Goal: Task Accomplishment & Management: Manage account settings

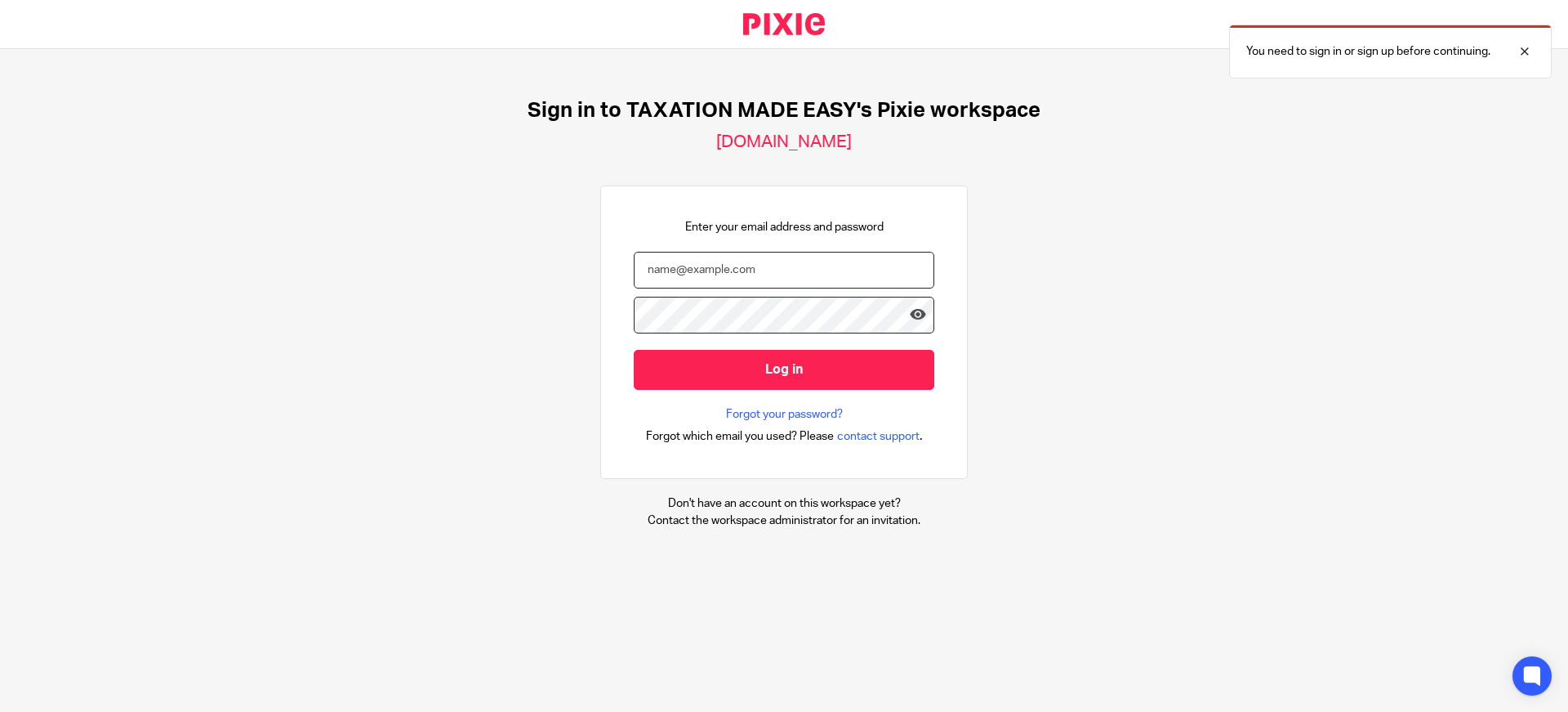
type input "info@taxationmadeeasy.co.uk"
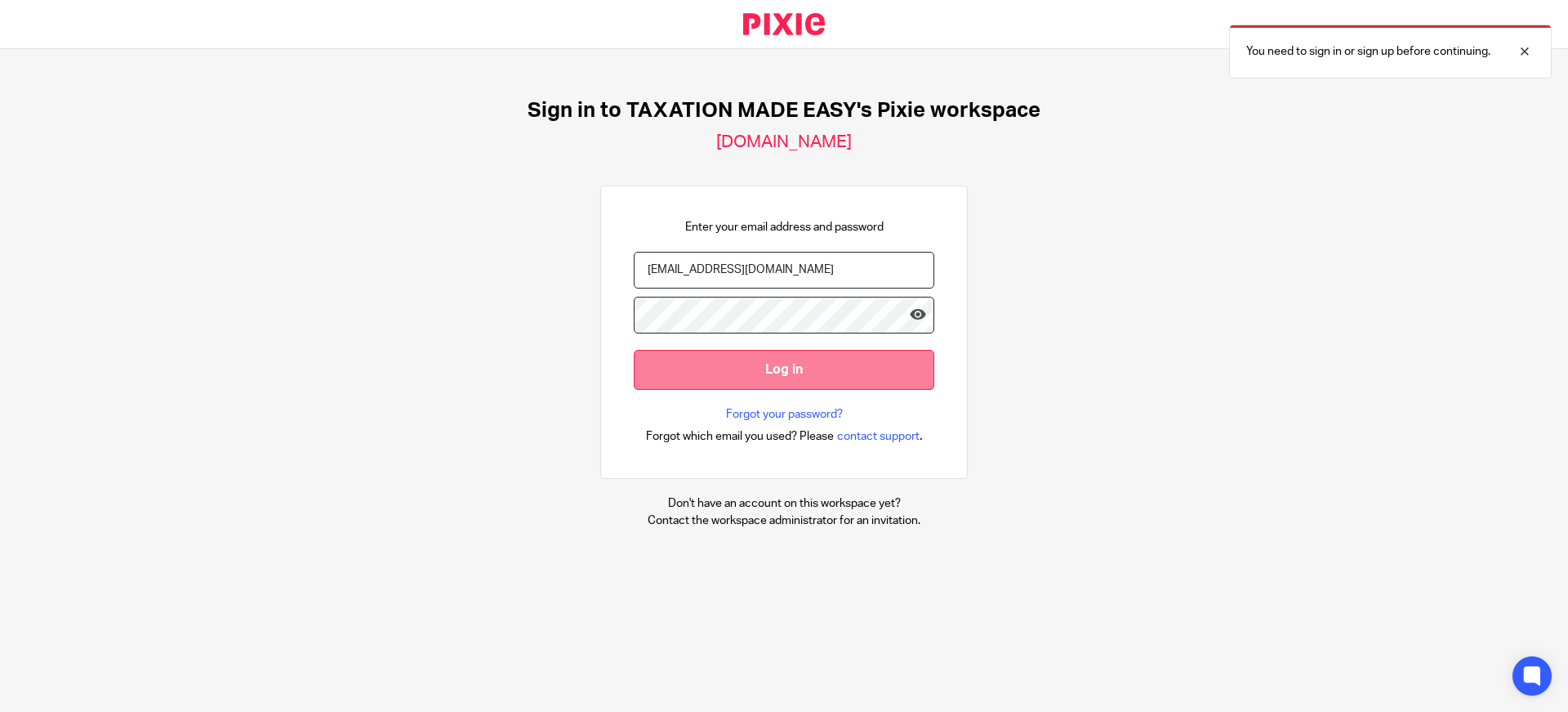
click at [765, 365] on input "Log in" at bounding box center [784, 370] width 300 height 40
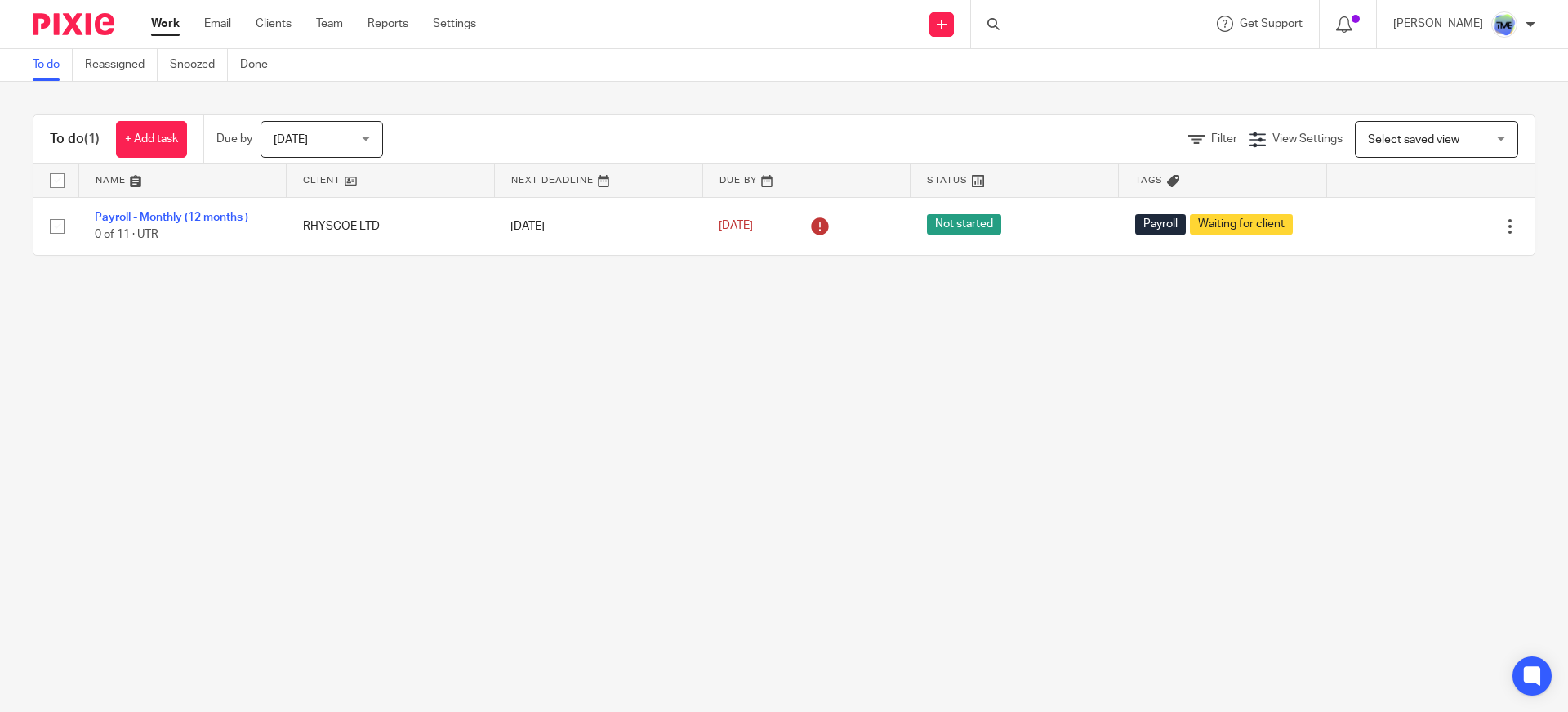
click at [1143, 15] on div at bounding box center [1085, 24] width 228 height 48
click at [1124, 27] on input "Search" at bounding box center [1077, 27] width 147 height 15
type input "p4"
click at [1094, 70] on link at bounding box center [1102, 63] width 203 height 25
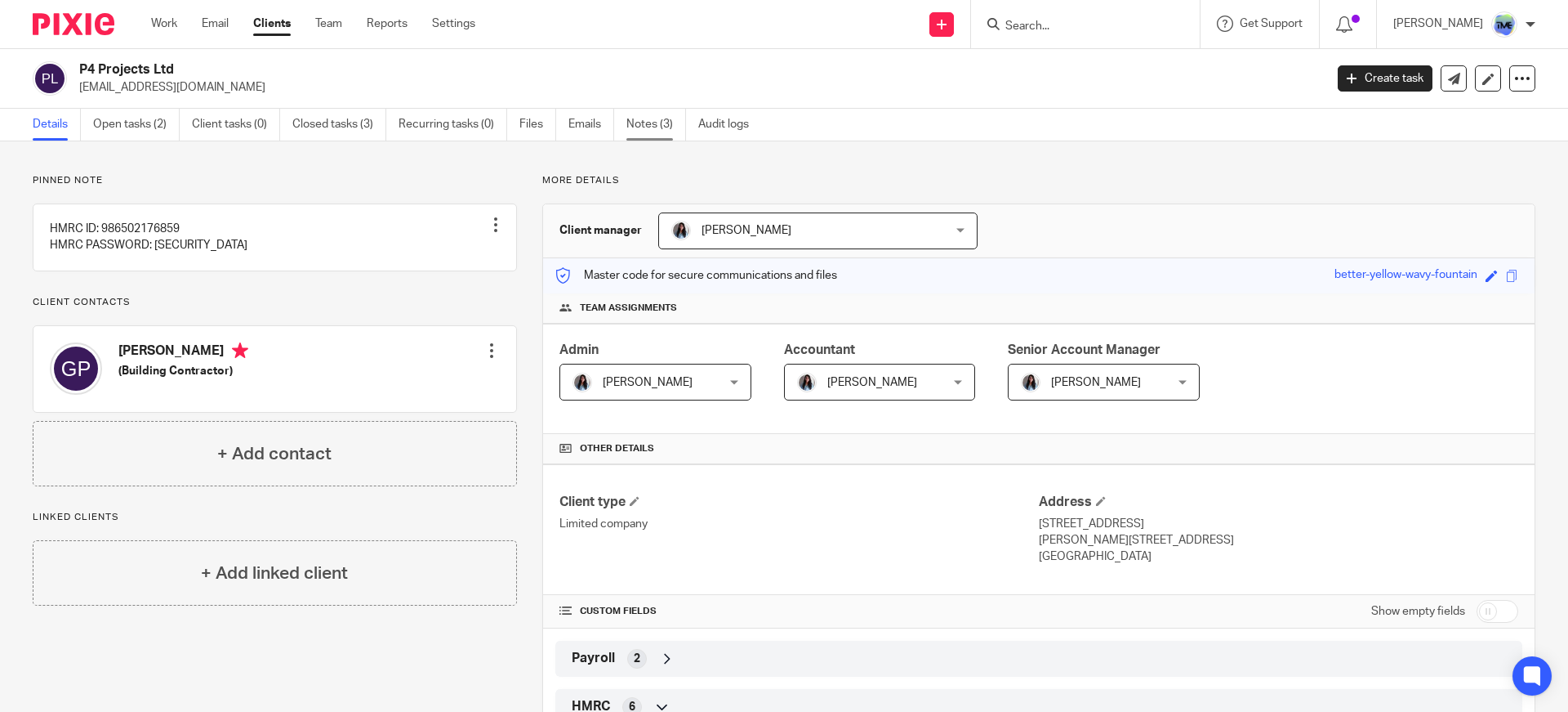
click at [671, 135] on link "Notes (3)" at bounding box center [656, 124] width 60 height 32
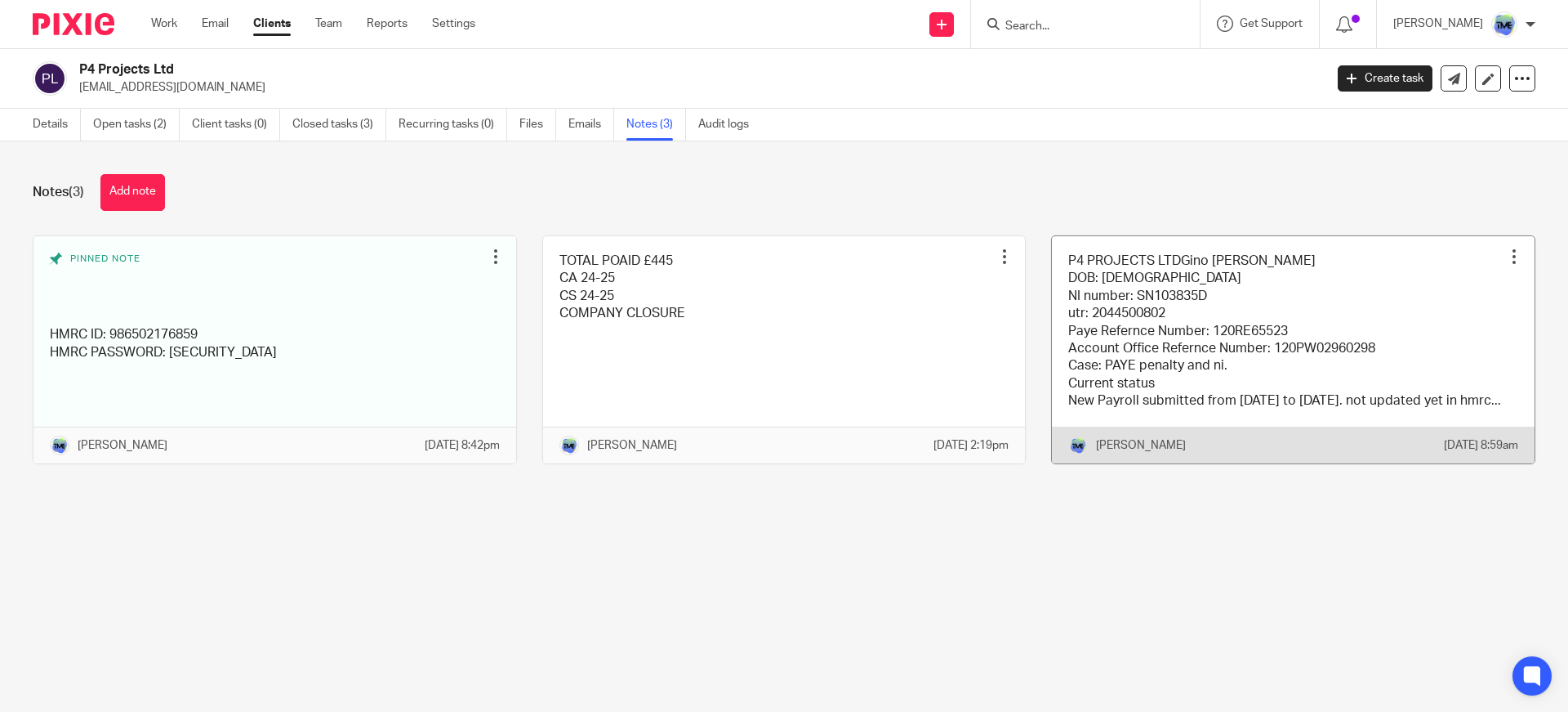
click at [1194, 330] on link at bounding box center [1293, 349] width 482 height 227
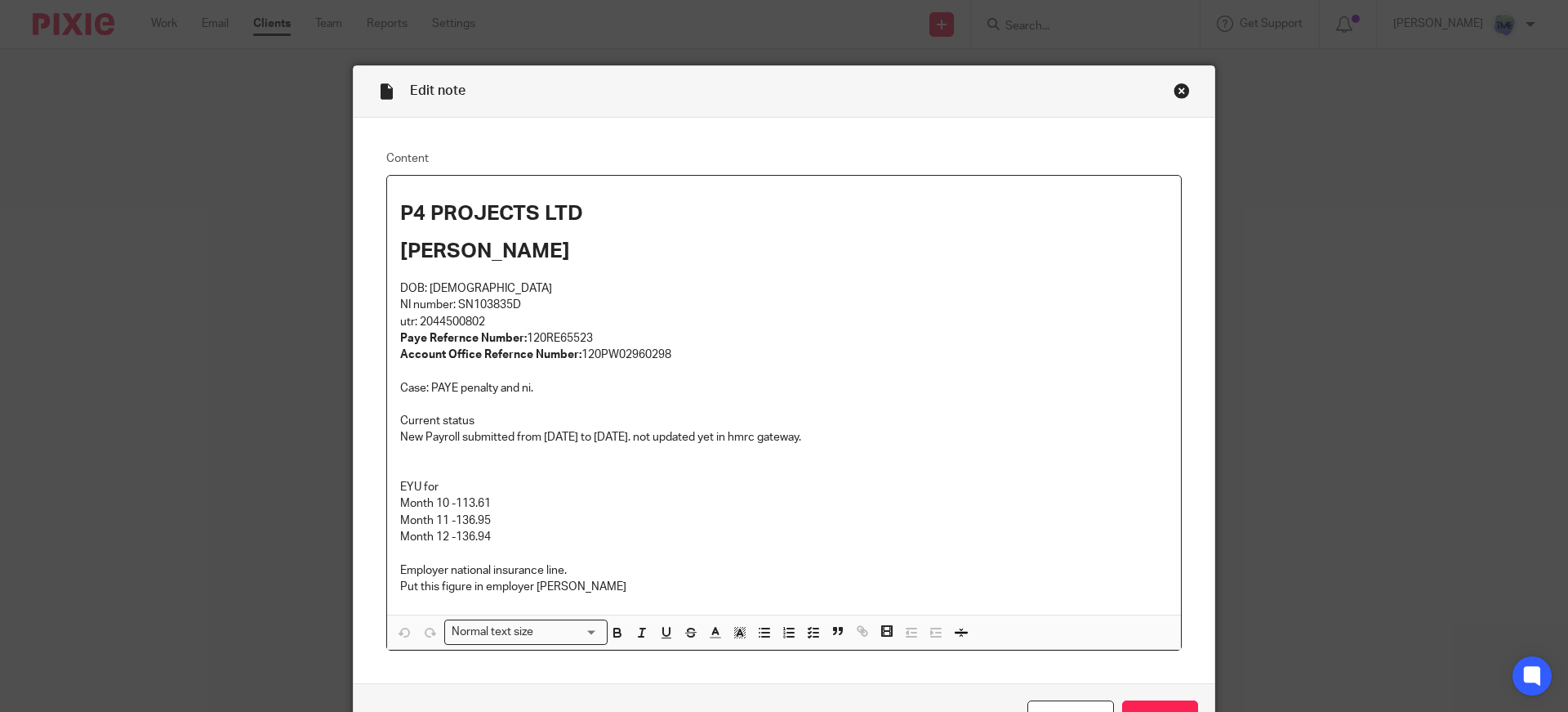
click at [1175, 95] on div "Close this dialog window" at bounding box center [1181, 90] width 16 height 16
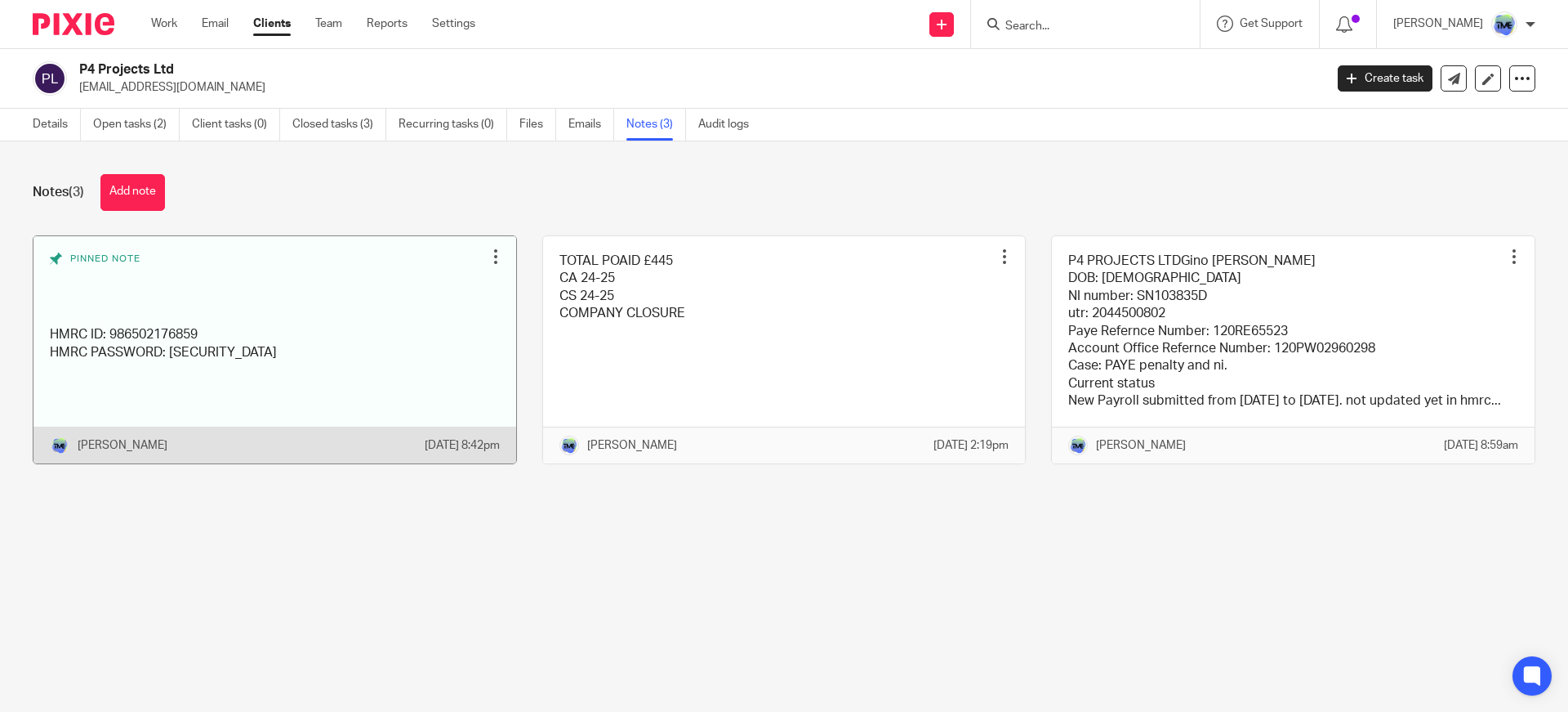
click at [334, 340] on link at bounding box center [275, 349] width 482 height 227
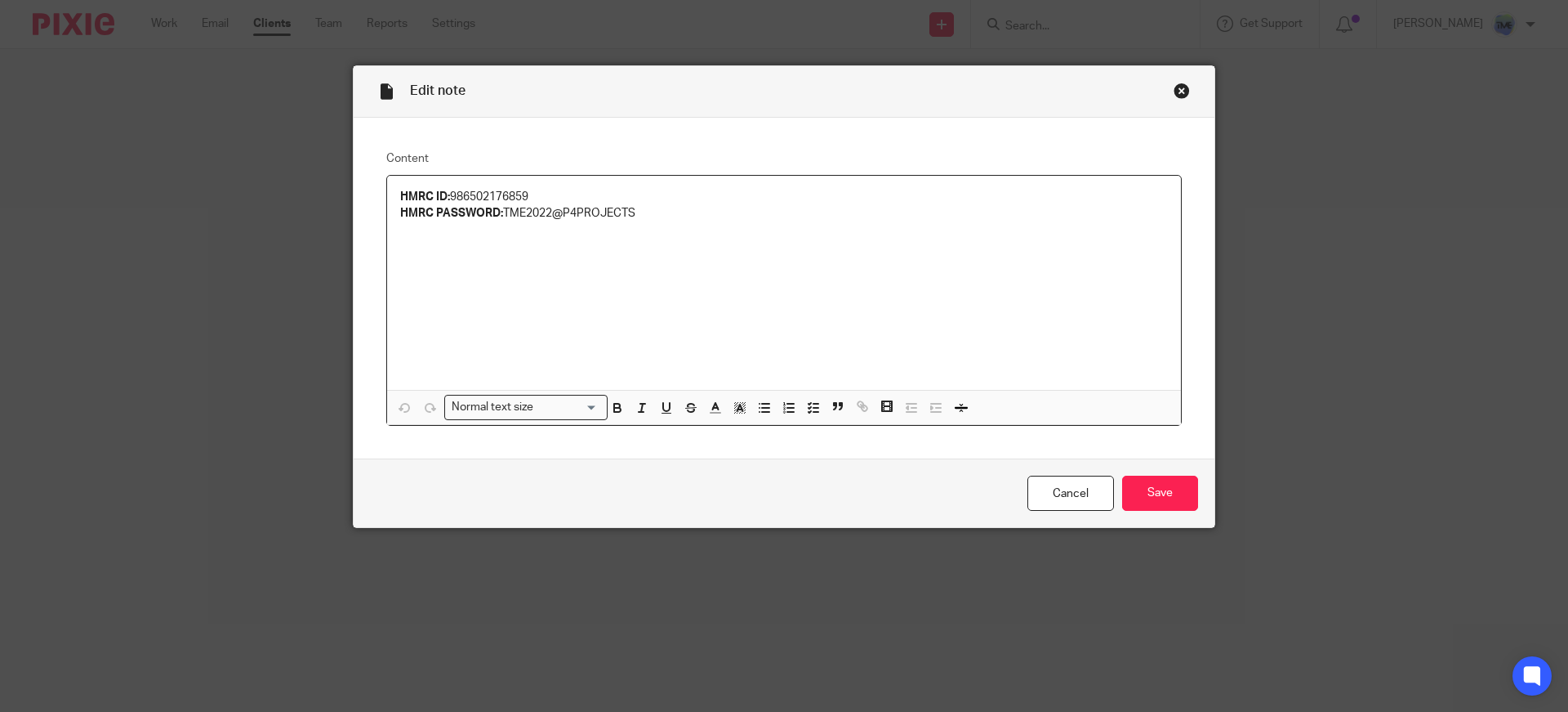
click at [1180, 91] on div "Close this dialog window" at bounding box center [1181, 90] width 16 height 16
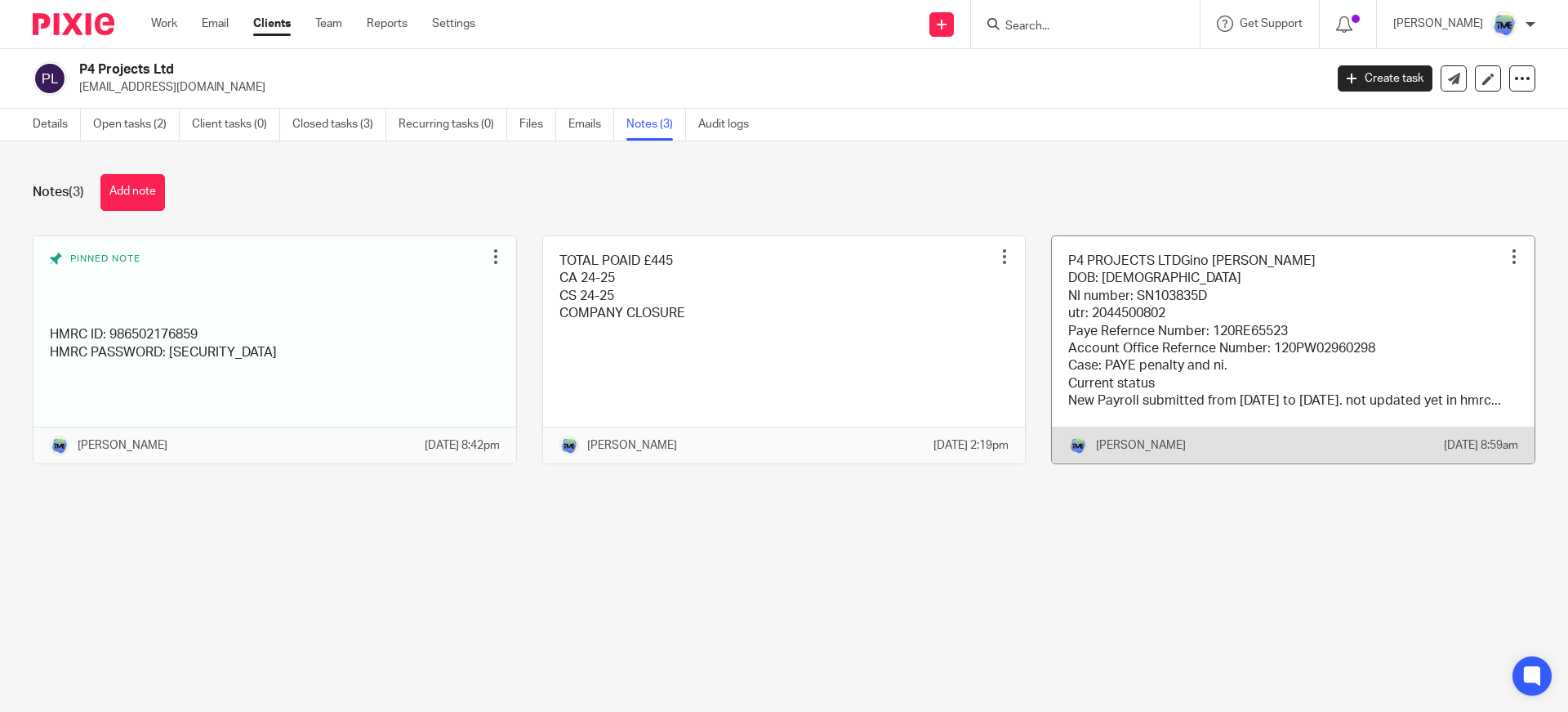
click at [1116, 309] on link at bounding box center [1293, 349] width 482 height 227
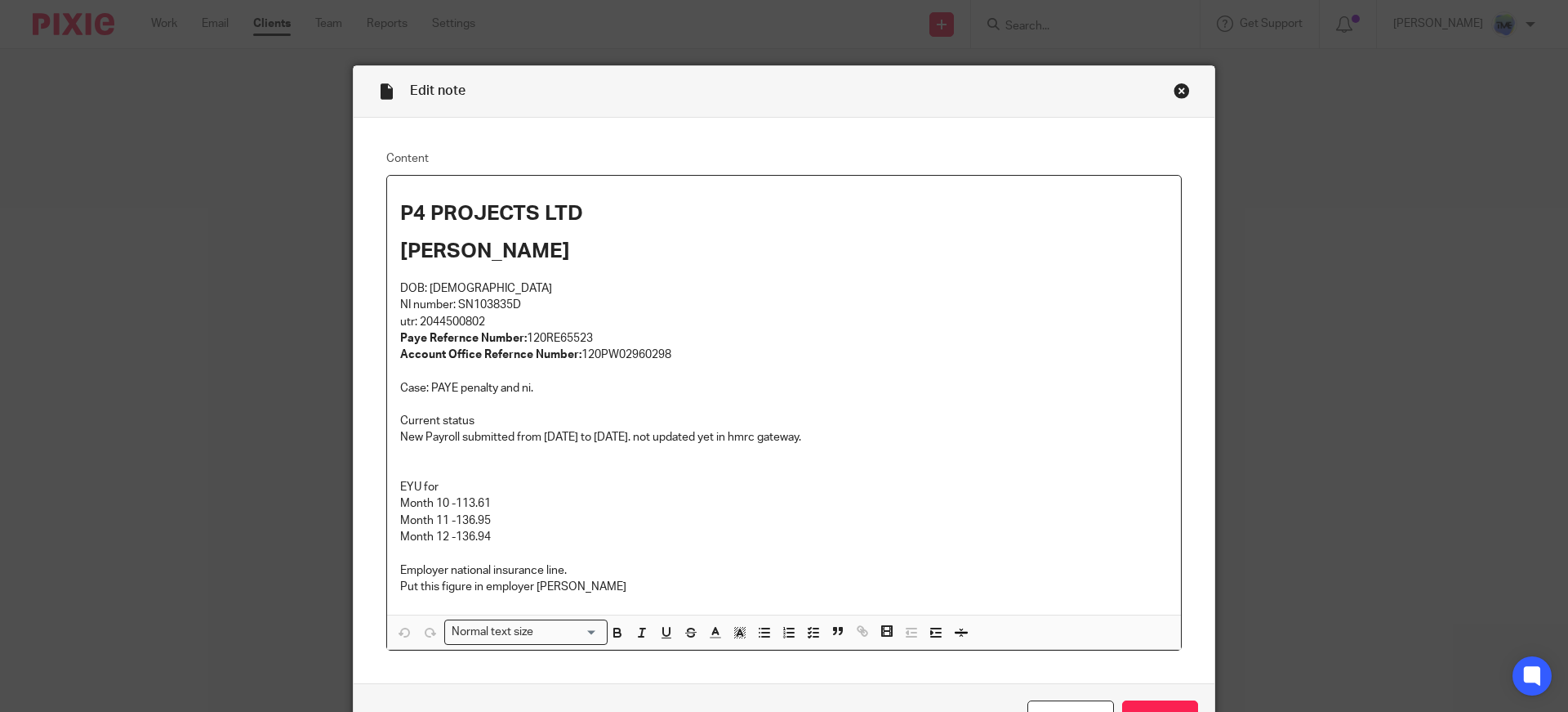
click at [676, 437] on p "NI number: SN103835D utr: 2044500802 Paye Refernce Number: 120RE65523 Account O…" at bounding box center [784, 371] width 767 height 149
click at [574, 406] on p "NI number: SN103835D utr: 2044500802 Paye Refernce Number: 120RE65523 Account O…" at bounding box center [784, 371] width 767 height 149
click at [499, 349] on strong "Account Office Refernce Number:" at bounding box center [491, 354] width 181 height 11
click at [0, 0] on lt-span "Refer e nce" at bounding box center [0, 0] width 0 height 0
click at [641, 265] on p "DOB: [DEMOGRAPHIC_DATA]" at bounding box center [784, 280] width 767 height 33
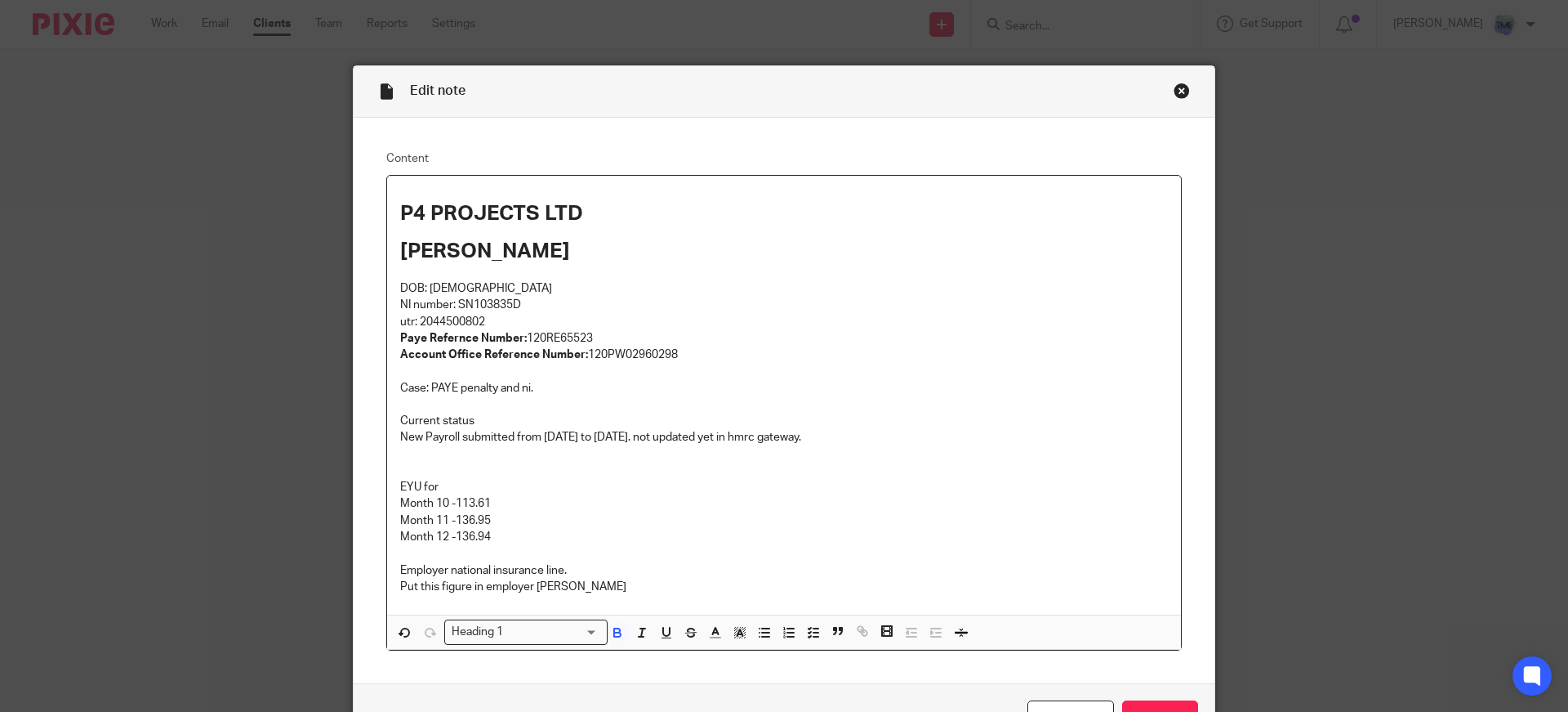
click at [593, 252] on h1 "[PERSON_NAME]" at bounding box center [784, 252] width 767 height 26
drag, startPoint x: 606, startPoint y: 219, endPoint x: 713, endPoint y: 63, distance: 189.2
click at [368, 210] on div "Content P4 PROJECTS LTD Gino Louise Pereira DOB: 5 February 1976 NI number: SN1…" at bounding box center [784, 400] width 861 height 567
copy strong "P4 PROJECTS LTD"
click at [911, 285] on p "DOB: [DEMOGRAPHIC_DATA]" at bounding box center [784, 280] width 767 height 33
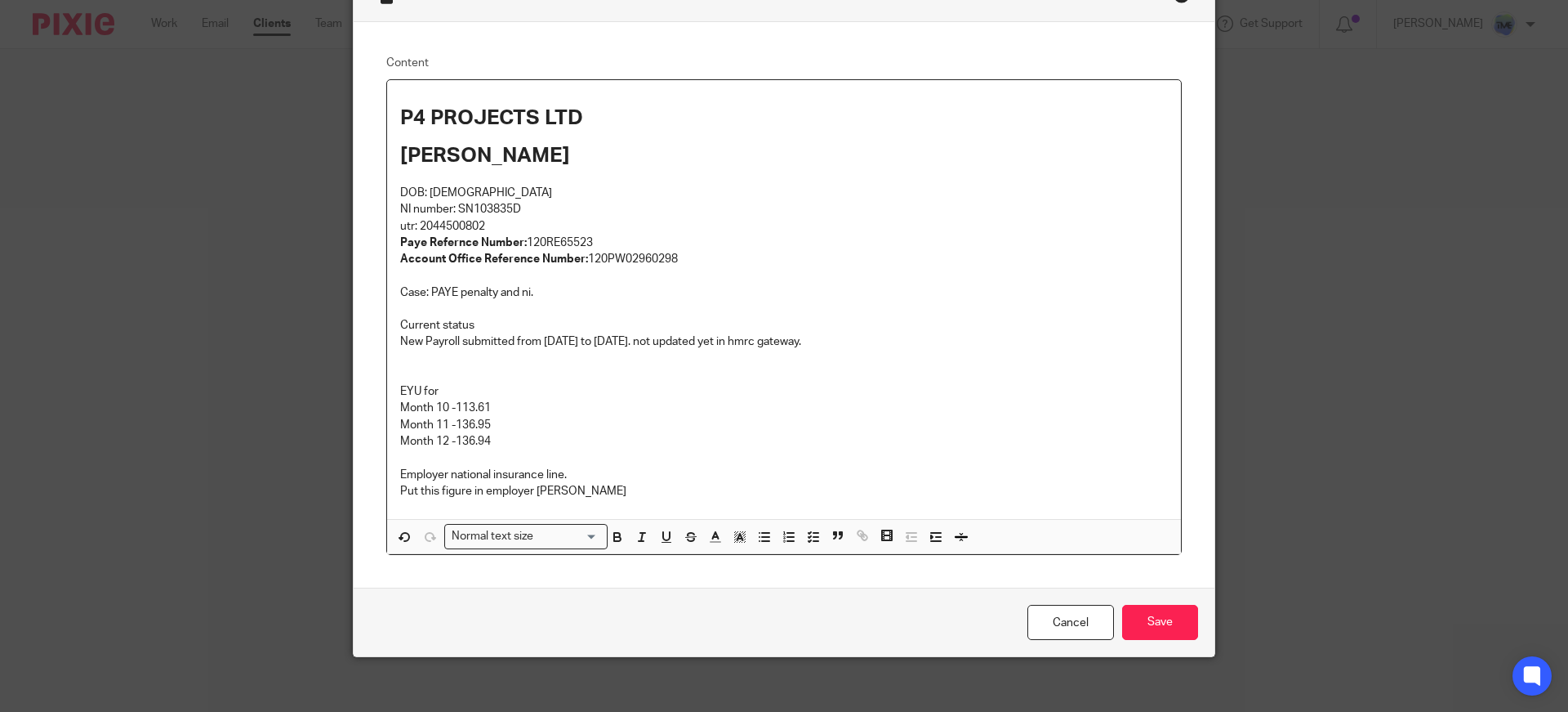
scroll to position [107, 0]
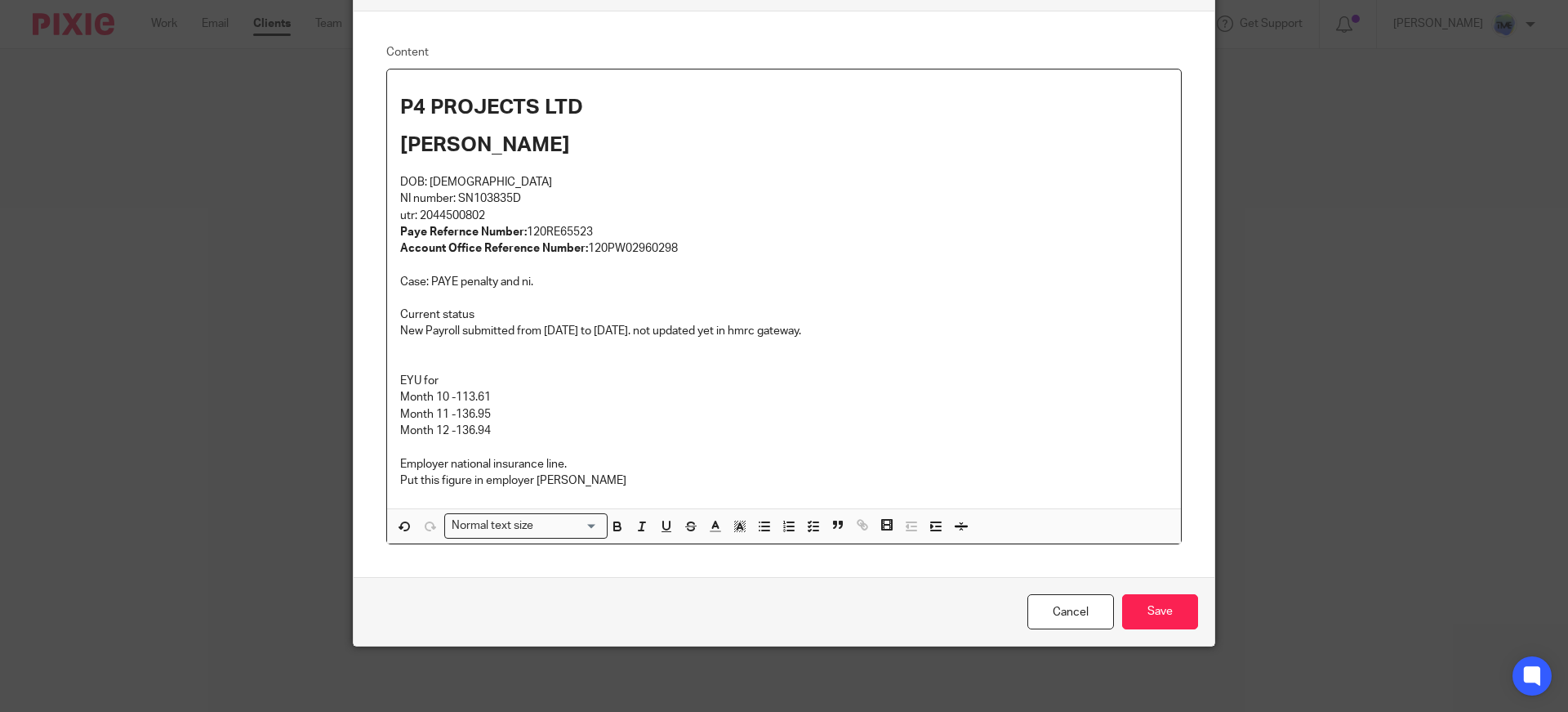
click at [424, 170] on p "DOB: [DEMOGRAPHIC_DATA]" at bounding box center [784, 174] width 767 height 33
click at [424, 171] on p "DOB: [DEMOGRAPHIC_DATA]" at bounding box center [784, 174] width 767 height 33
click at [516, 201] on p "NI number: SN103835D utr: 2044500802 Paye Refernce Number: 120RE65523 Account O…" at bounding box center [784, 264] width 767 height 149
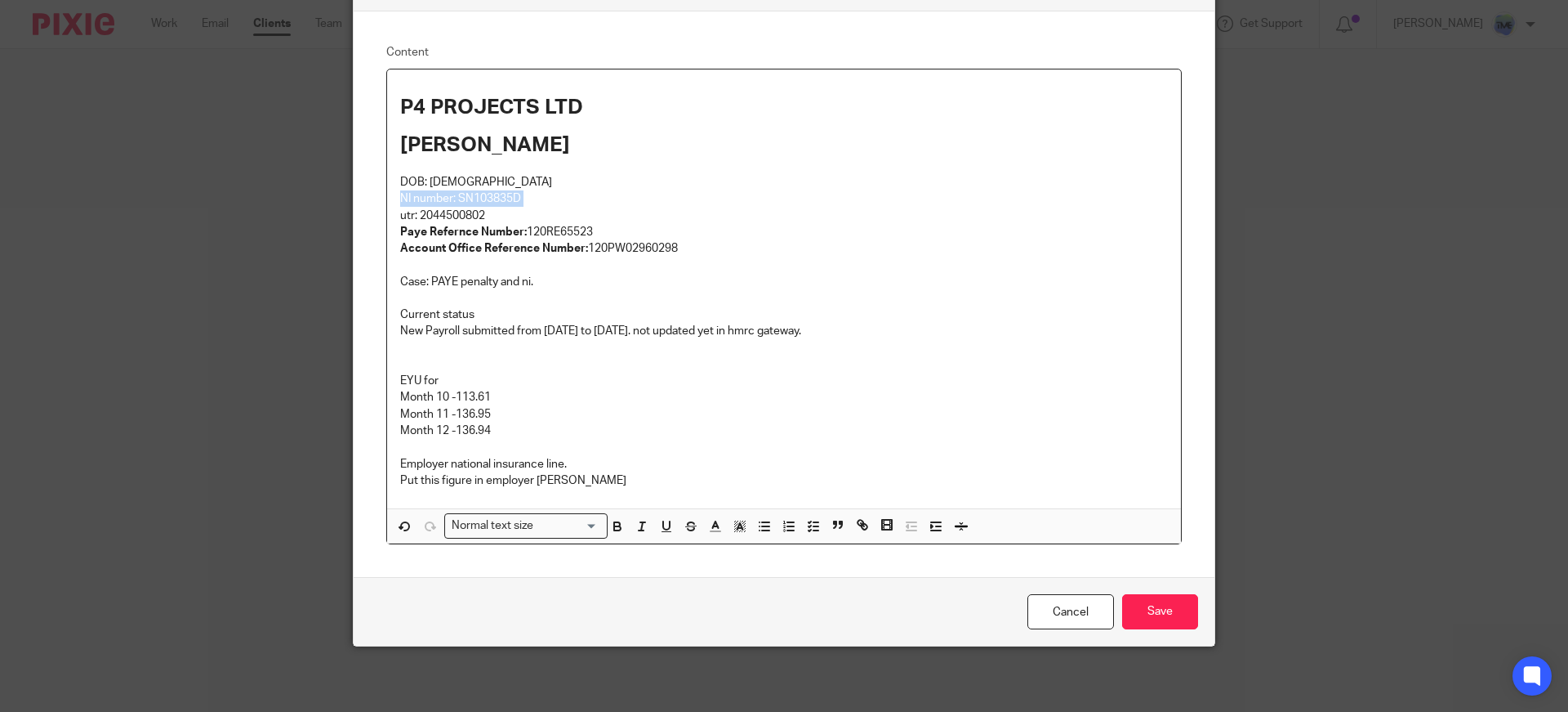
click at [515, 201] on p "NI number: SN103835D utr: 2044500802 Paye Refernce Number: 120RE65523 Account O…" at bounding box center [784, 264] width 767 height 149
click at [532, 205] on p "NI number: SN103835D utr: 2044500802 Paye Refernce Number: 120RE65523 Account O…" at bounding box center [784, 264] width 767 height 149
click at [533, 208] on p "NI number: SN103835D utr: 2044500802 Paye Refernce Number: 120RE65523 Account O…" at bounding box center [784, 264] width 767 height 149
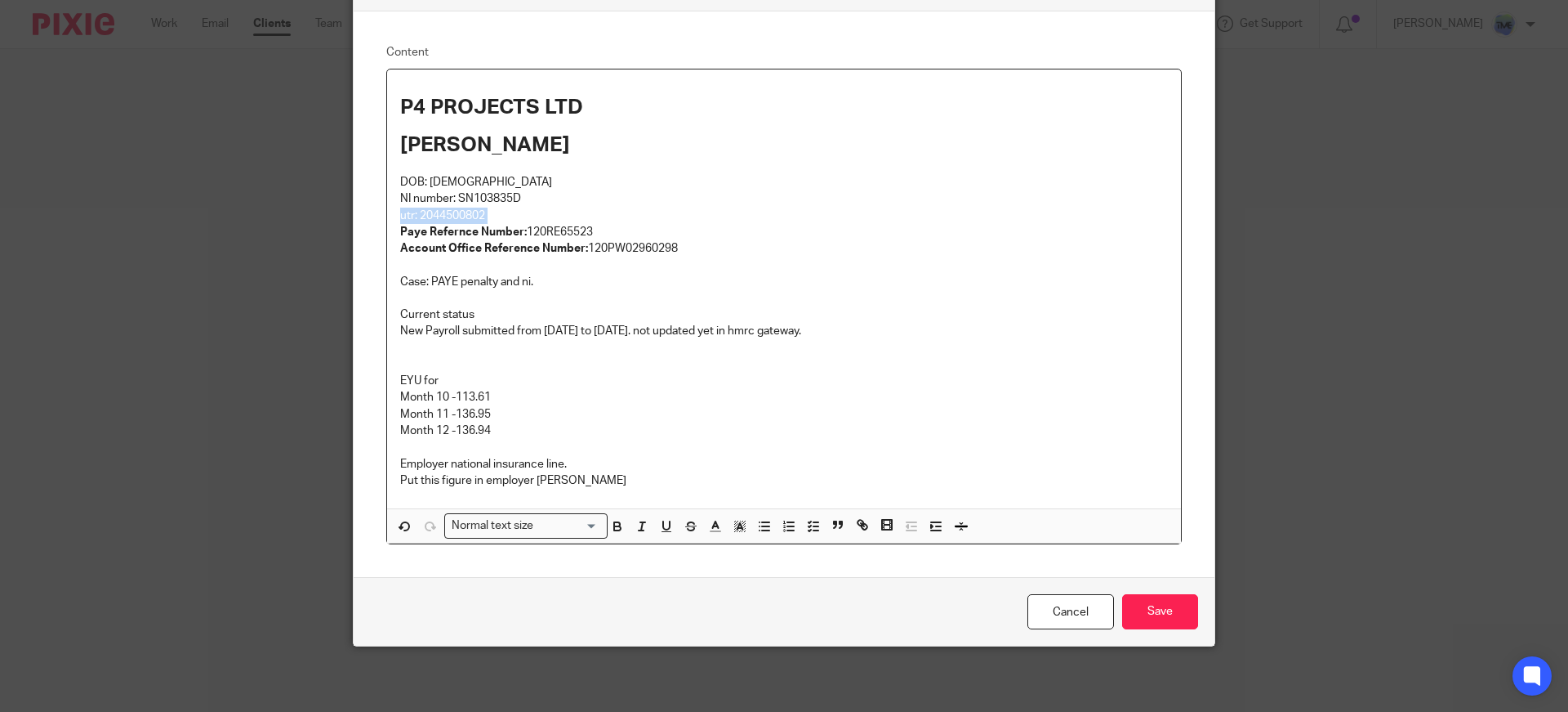
click at [533, 208] on p "NI number: SN103835D utr: 2044500802 Paye Refernce Number: 120RE65523 Account O…" at bounding box center [784, 264] width 767 height 149
click at [623, 371] on p at bounding box center [784, 356] width 767 height 33
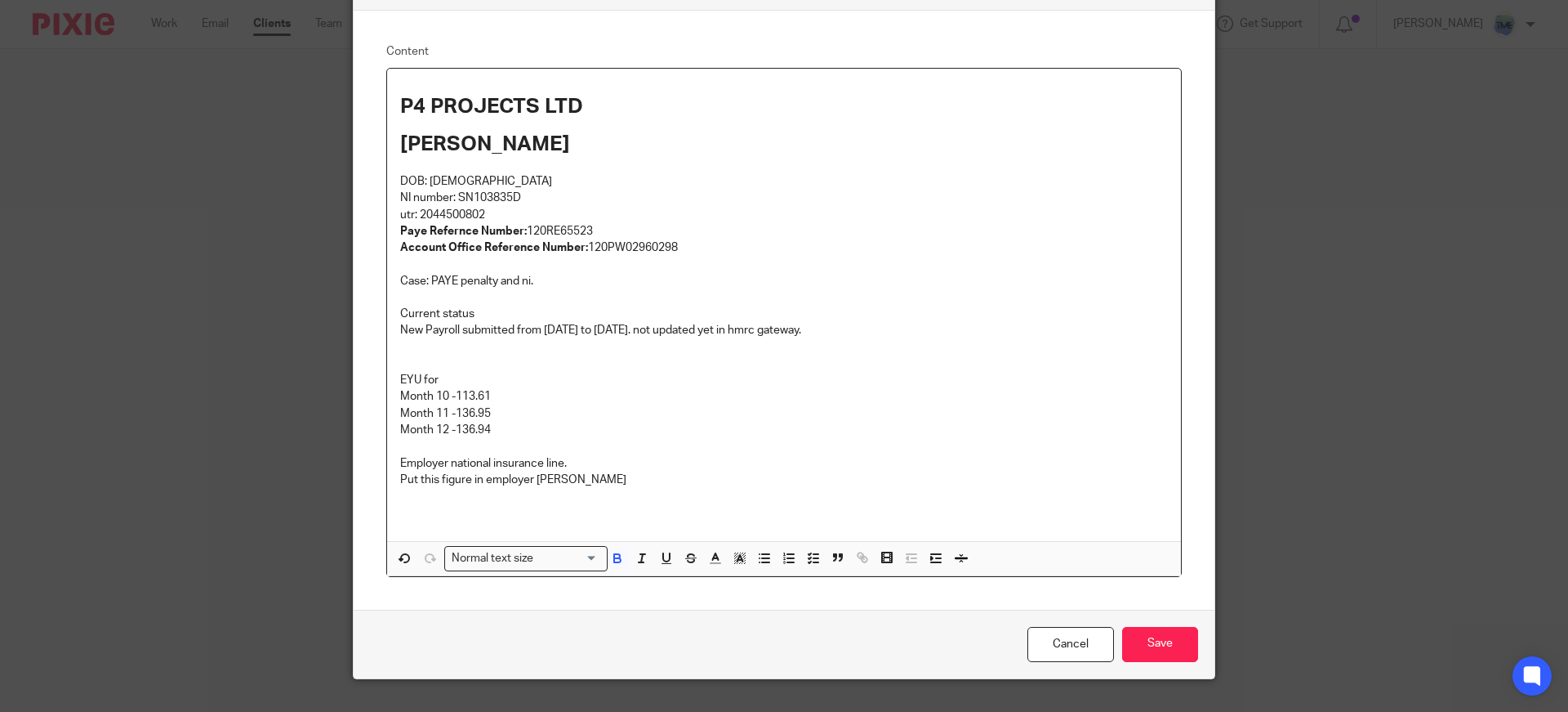
click at [491, 226] on strong "Paye Refernce Number:" at bounding box center [464, 231] width 127 height 11
click at [677, 229] on p "NI number: SN103835D utr: 2044500802 Paye Refernce Number: 120RE65523 Account O…" at bounding box center [784, 264] width 767 height 149
drag, startPoint x: 587, startPoint y: 254, endPoint x: 605, endPoint y: 251, distance: 18.2
click at [605, 251] on p "NI number: SN103835D utr: 2044500802 Paye Refernce Number: 120RE65523 Account O…" at bounding box center [784, 264] width 767 height 149
drag, startPoint x: 640, startPoint y: 246, endPoint x: 680, endPoint y: 250, distance: 40.2
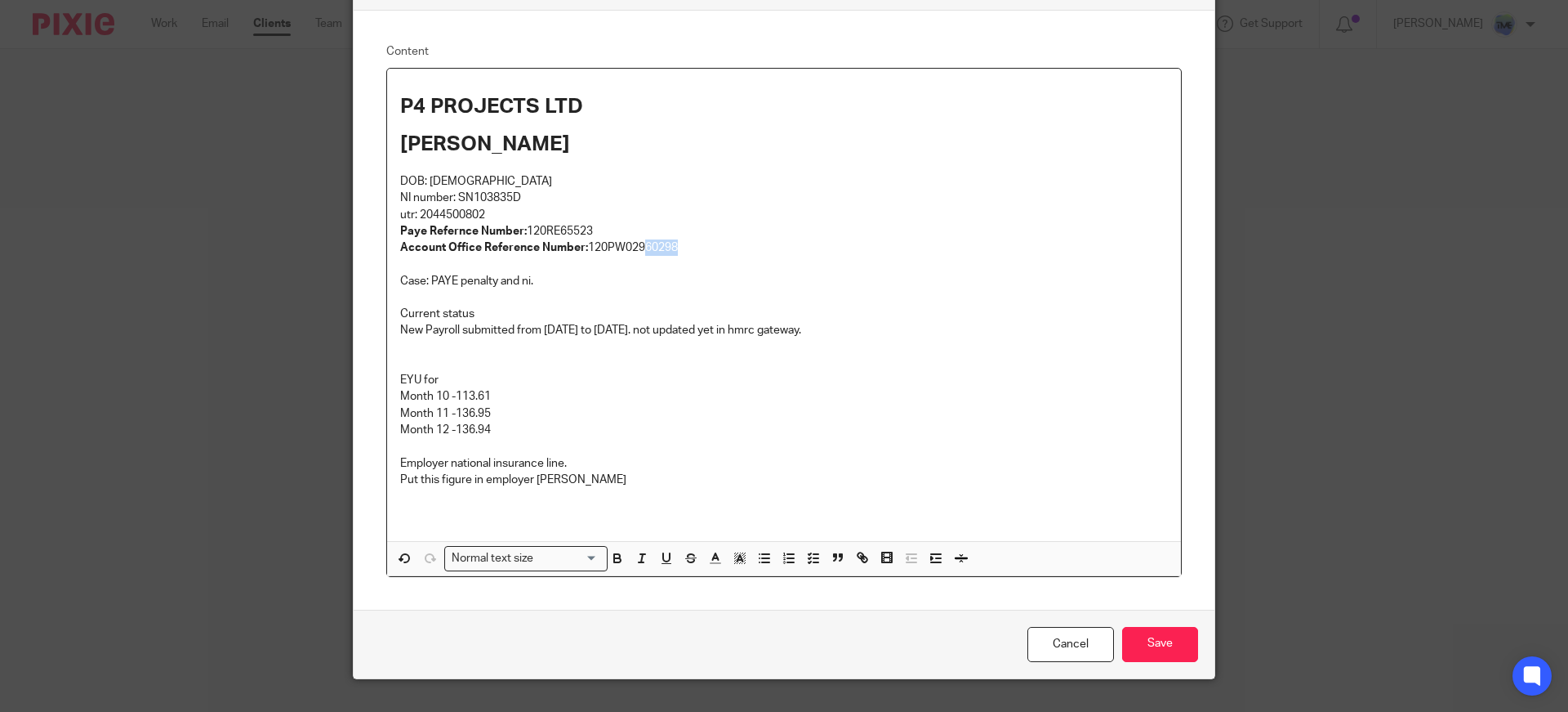
click at [680, 250] on p "NI number: SN103835D utr: 2044500802 Paye Refernce Number: 120RE65523 Account O…" at bounding box center [784, 264] width 767 height 149
click at [681, 256] on p "NI number: SN103835D utr: 2044500802 Paye Refernce Number: 120RE65523 Account O…" at bounding box center [784, 264] width 767 height 149
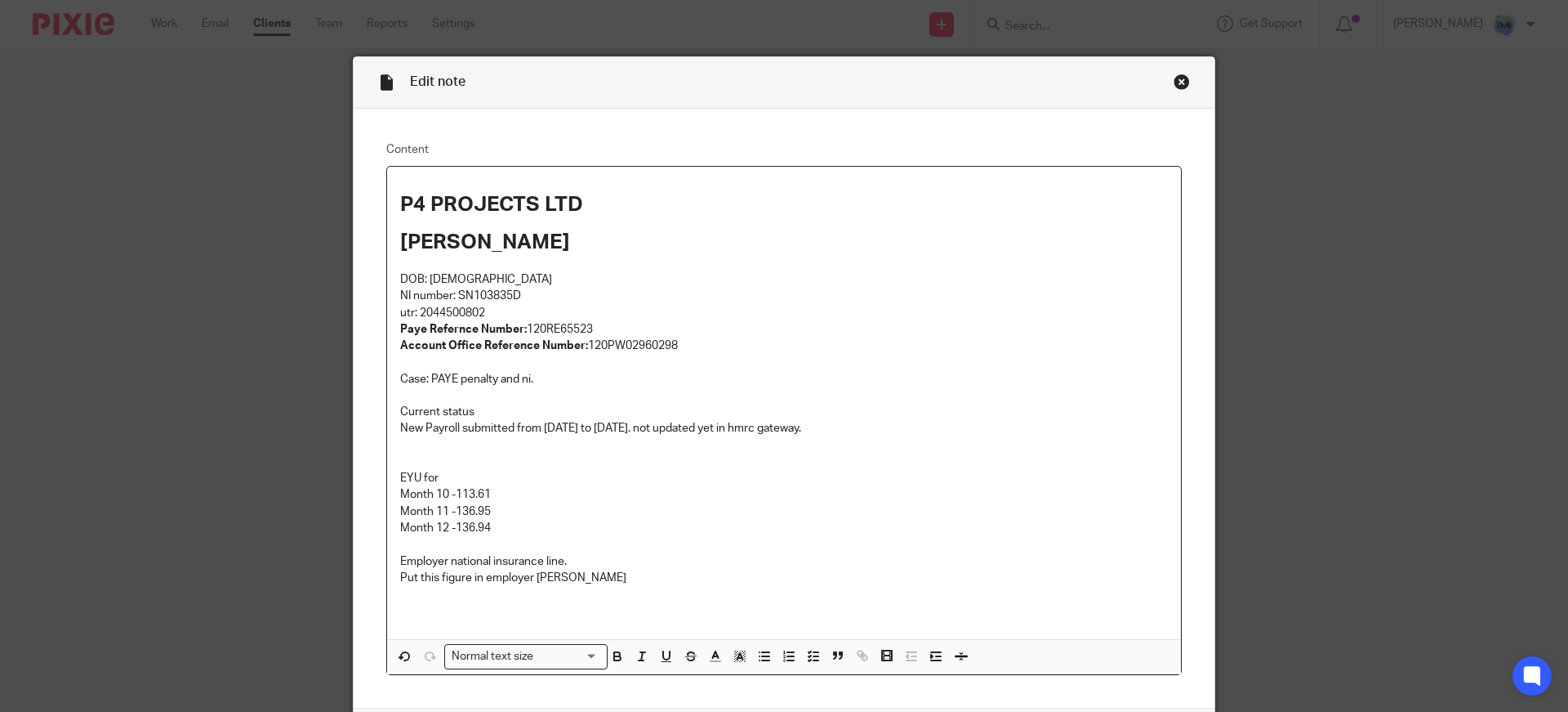
scroll to position [0, 0]
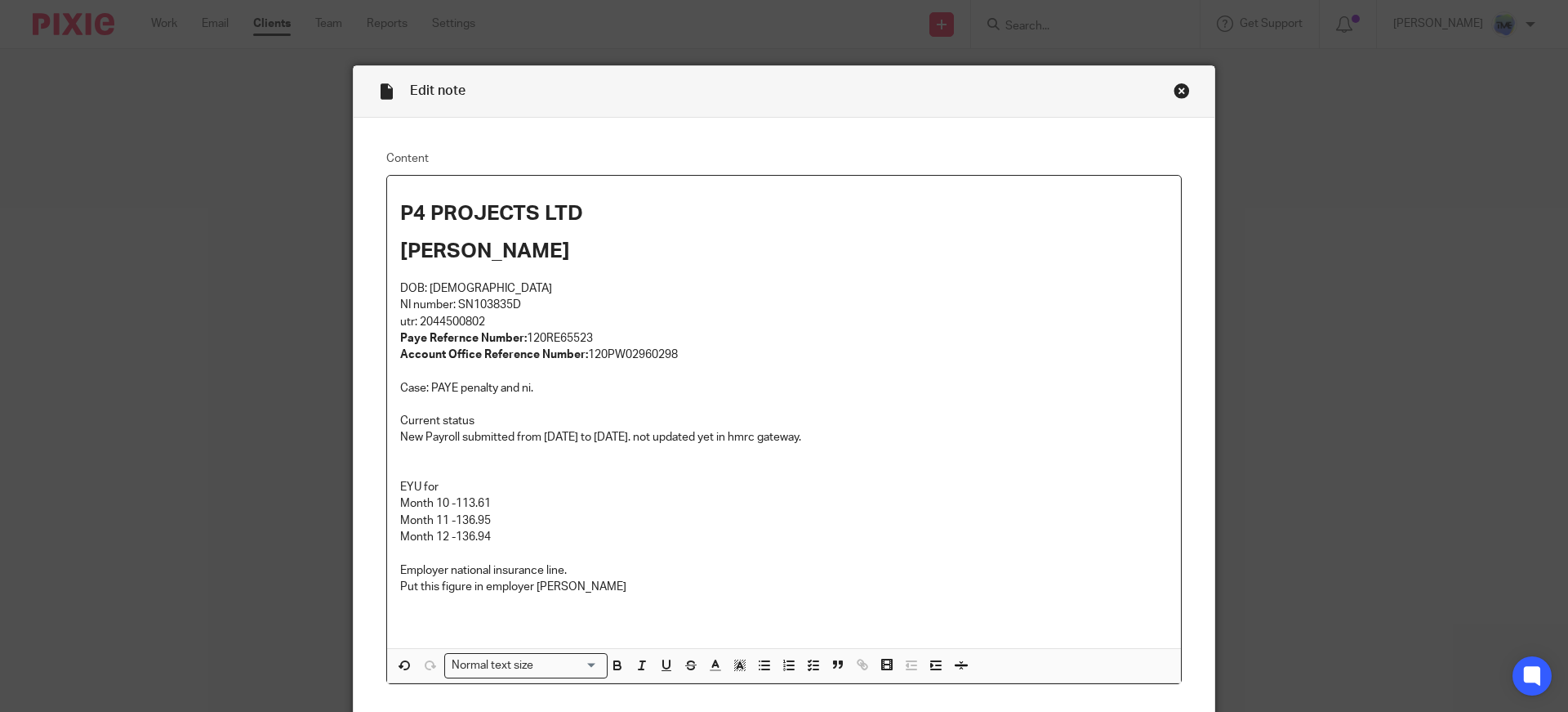
click at [678, 442] on p "NI number: SN103835D utr: 2044500802 Paye Refernce Number: 120RE65523 Account O…" at bounding box center [784, 371] width 767 height 149
click at [574, 503] on p "Month 10 -113.61" at bounding box center [784, 503] width 767 height 16
click at [499, 473] on p at bounding box center [784, 462] width 767 height 33
click at [1174, 85] on div "Close this dialog window" at bounding box center [1181, 90] width 16 height 16
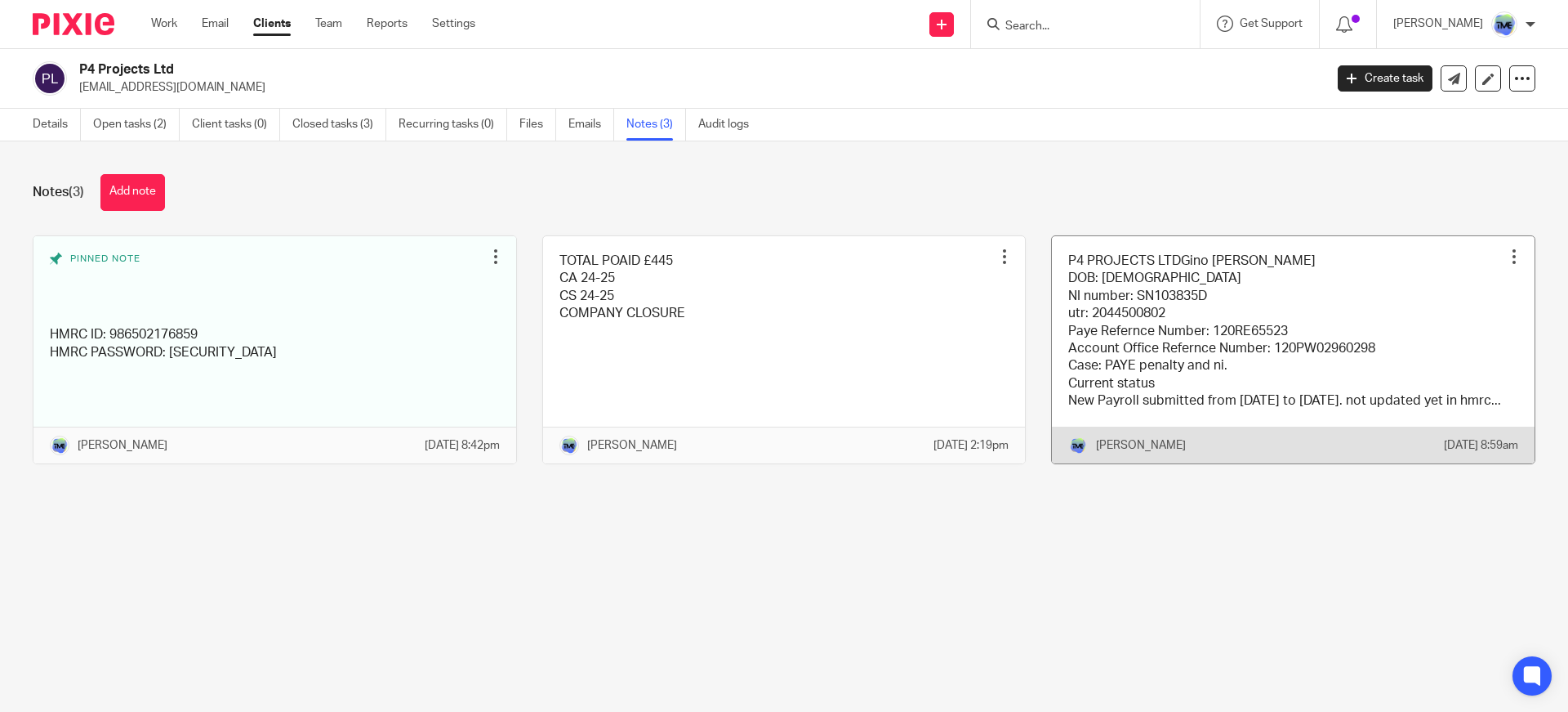
click at [1128, 353] on link at bounding box center [1293, 349] width 482 height 227
